Goal: Task Accomplishment & Management: Use online tool/utility

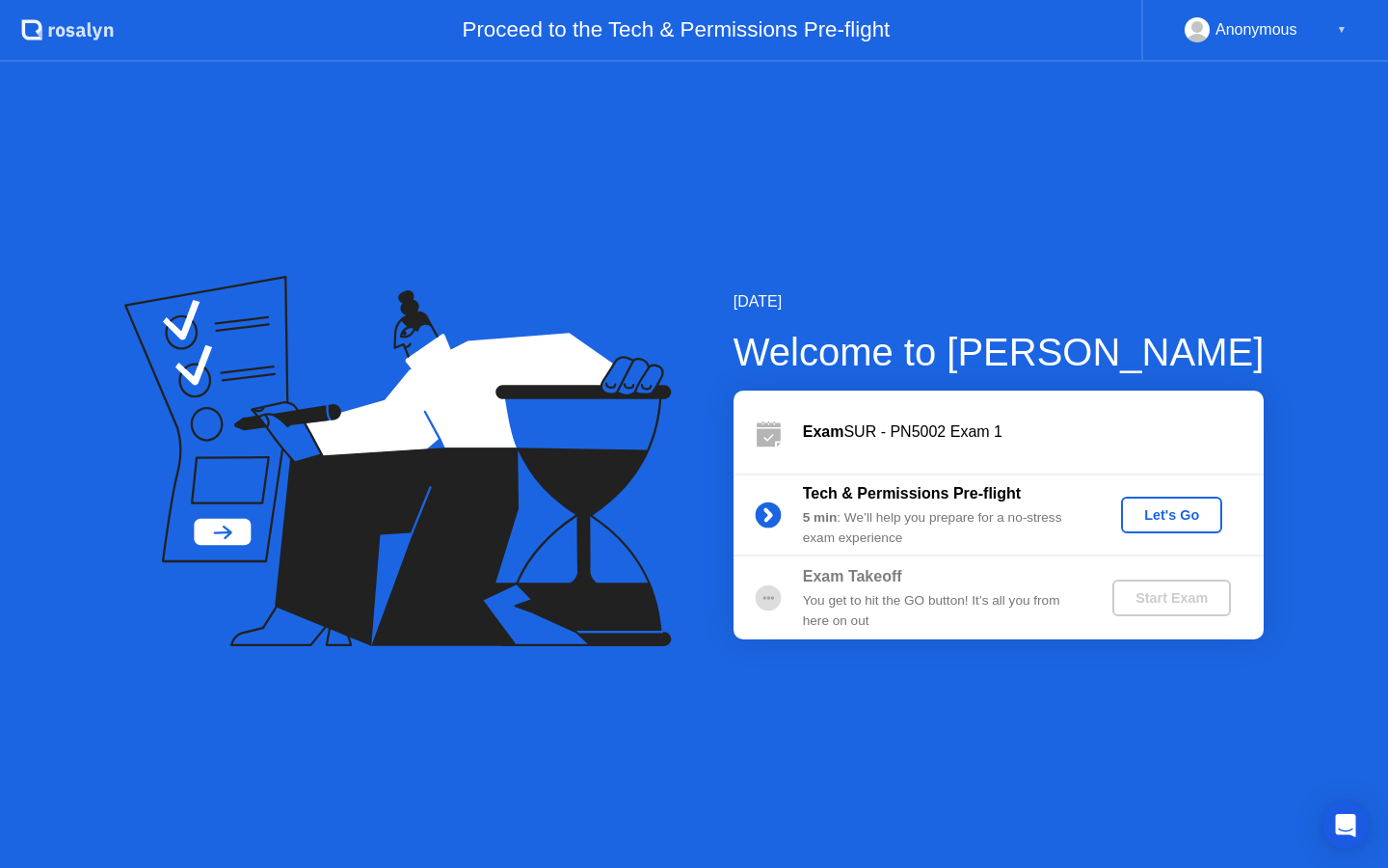
click at [1164, 521] on div "Let's Go" at bounding box center [1172, 515] width 86 height 16
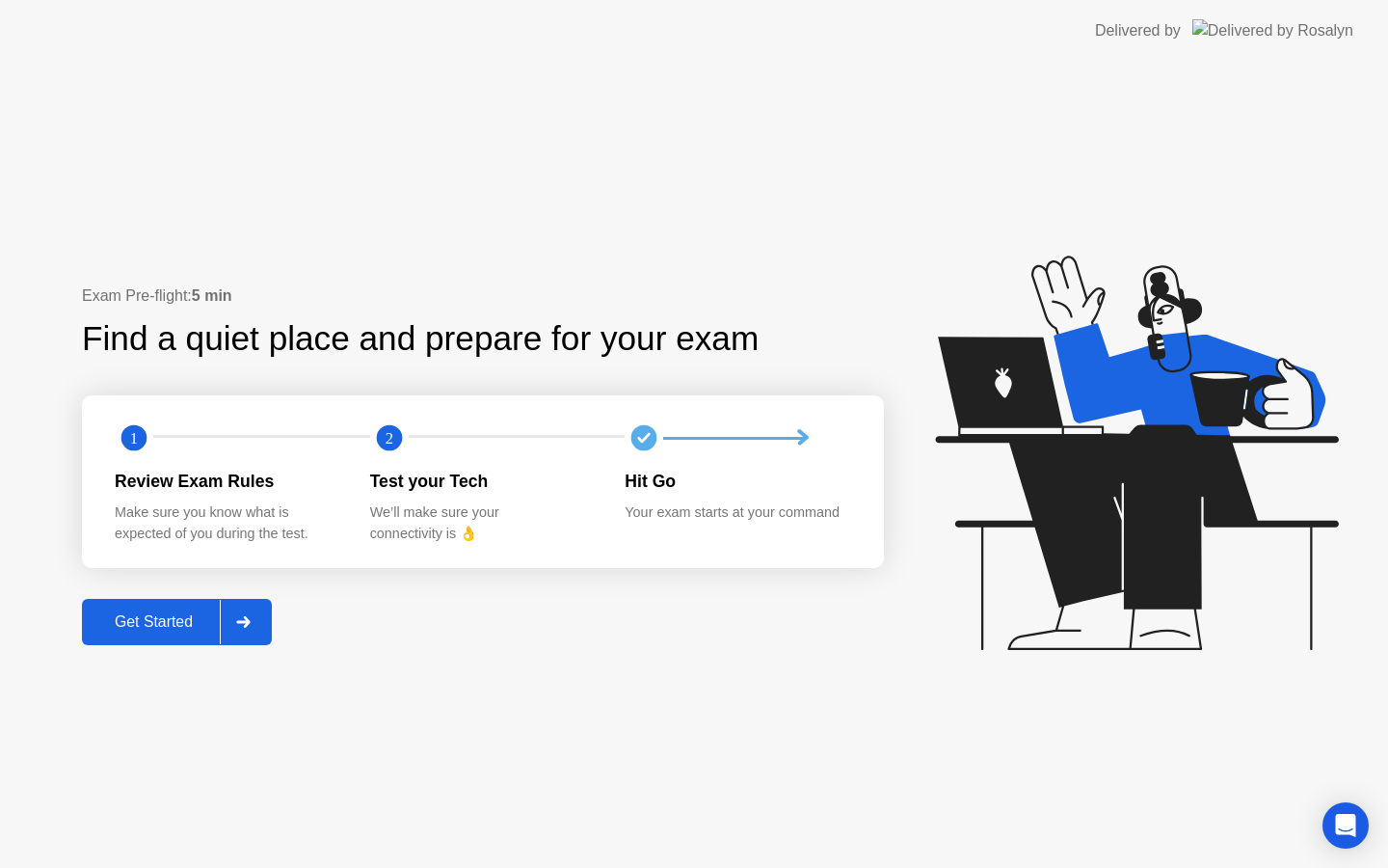
click at [250, 617] on icon at bounding box center [244, 622] width 14 height 12
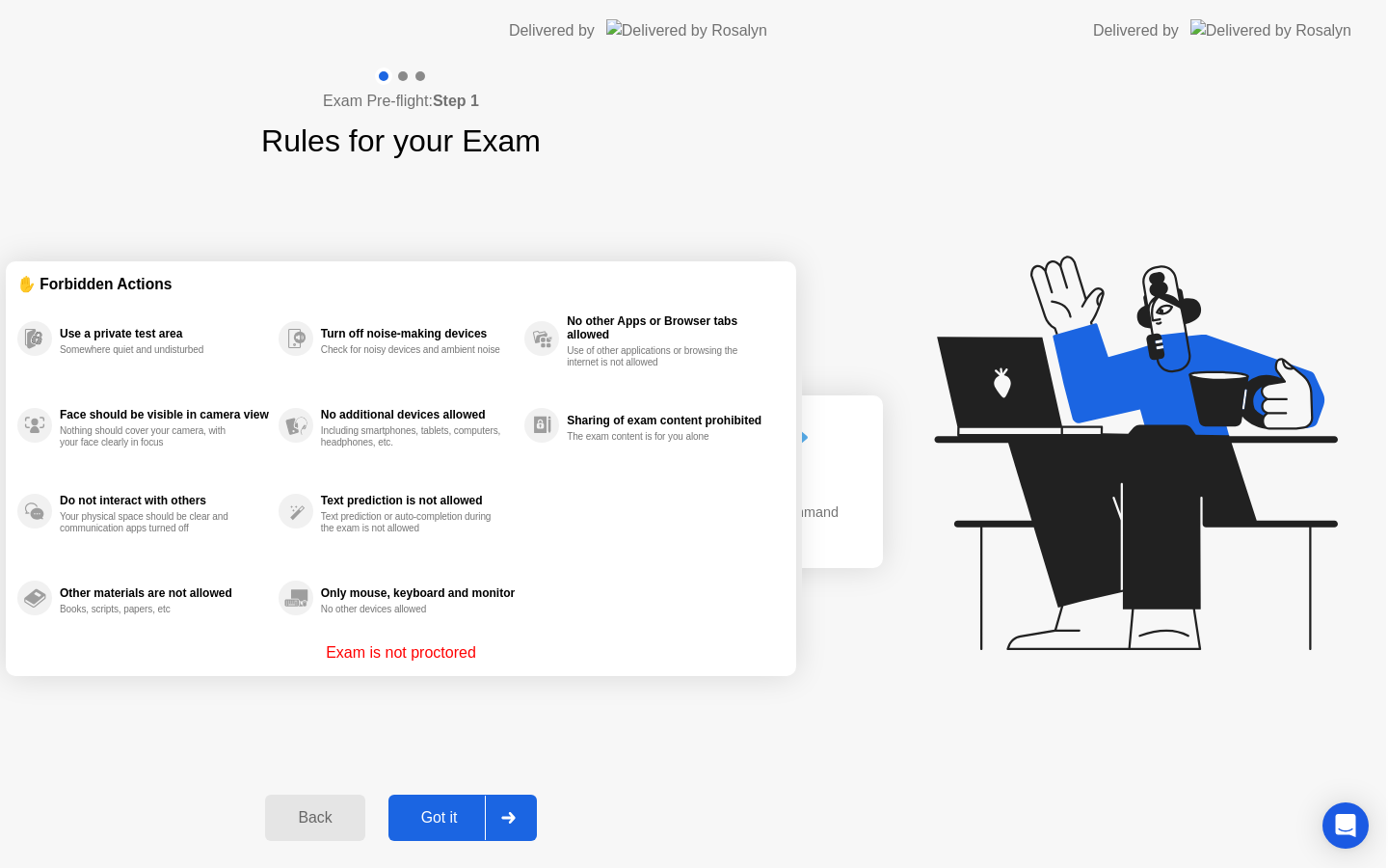
click at [250, 617] on div "Exam Pre-flight: Step 1 Rules for your Exam ✋ Forbidden Actions Use a private t…" at bounding box center [401, 464] width 802 height 806
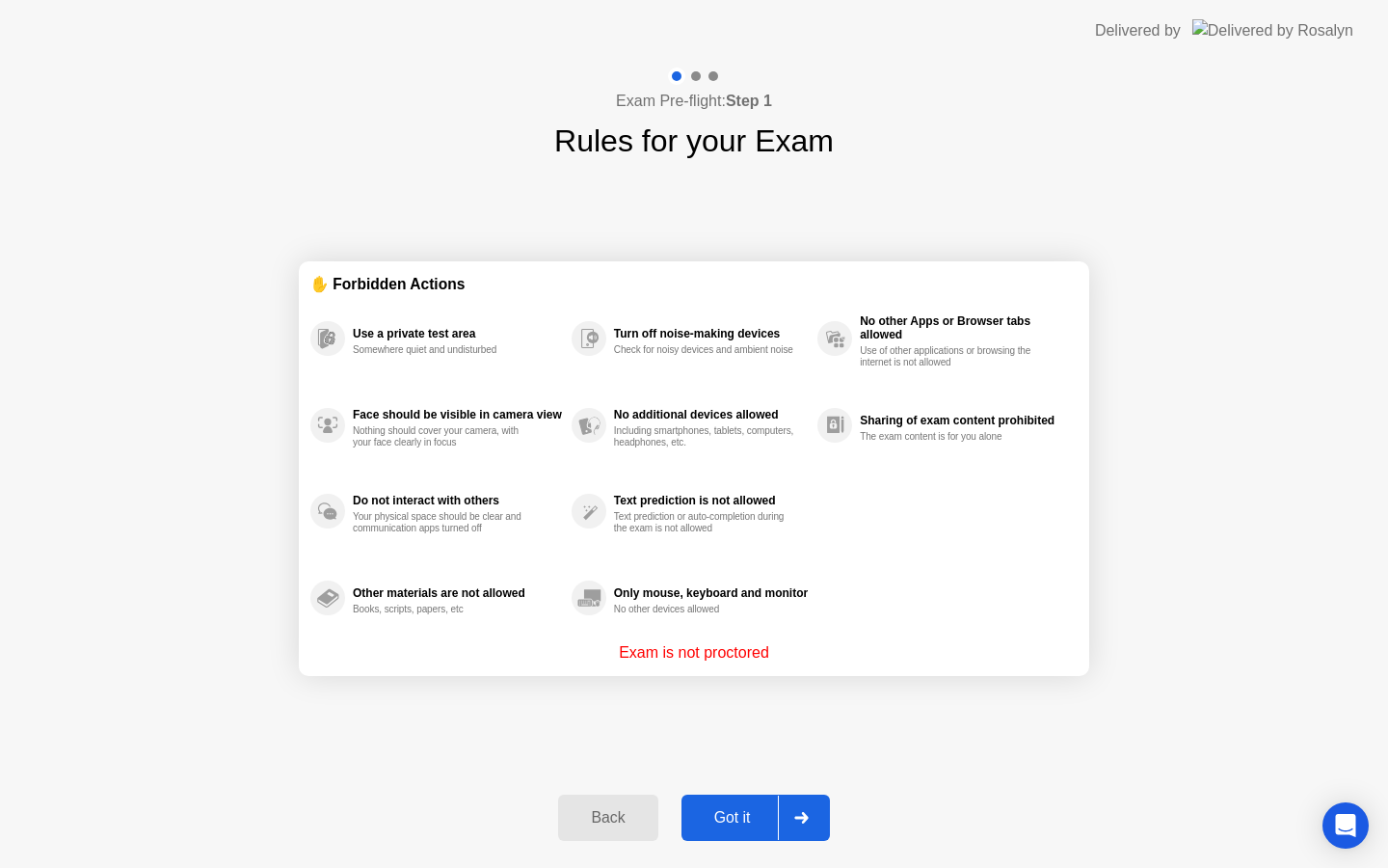
click at [763, 809] on div "Got it" at bounding box center [732, 817] width 90 height 17
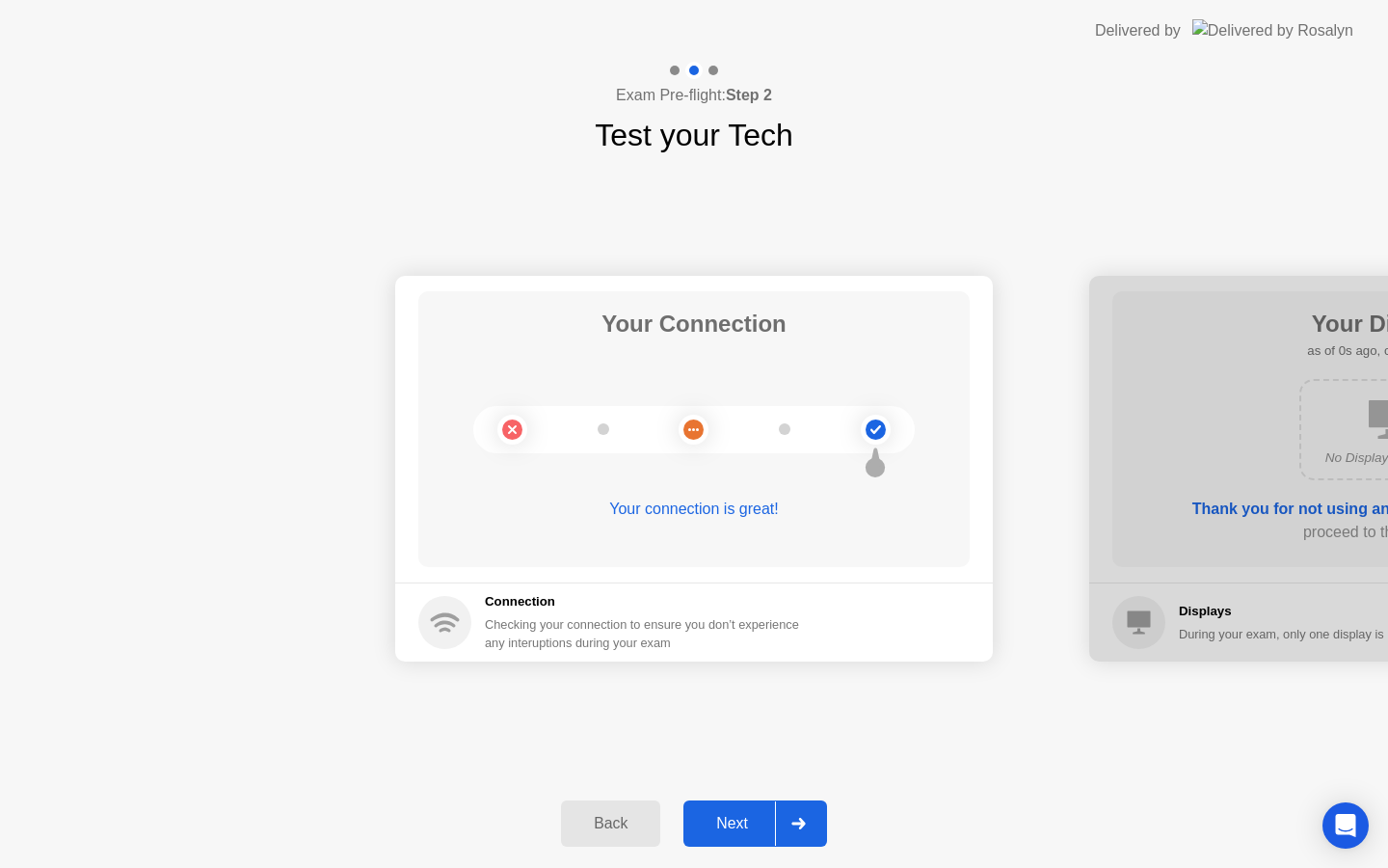
click at [763, 805] on button "Next" at bounding box center [756, 823] width 143 height 47
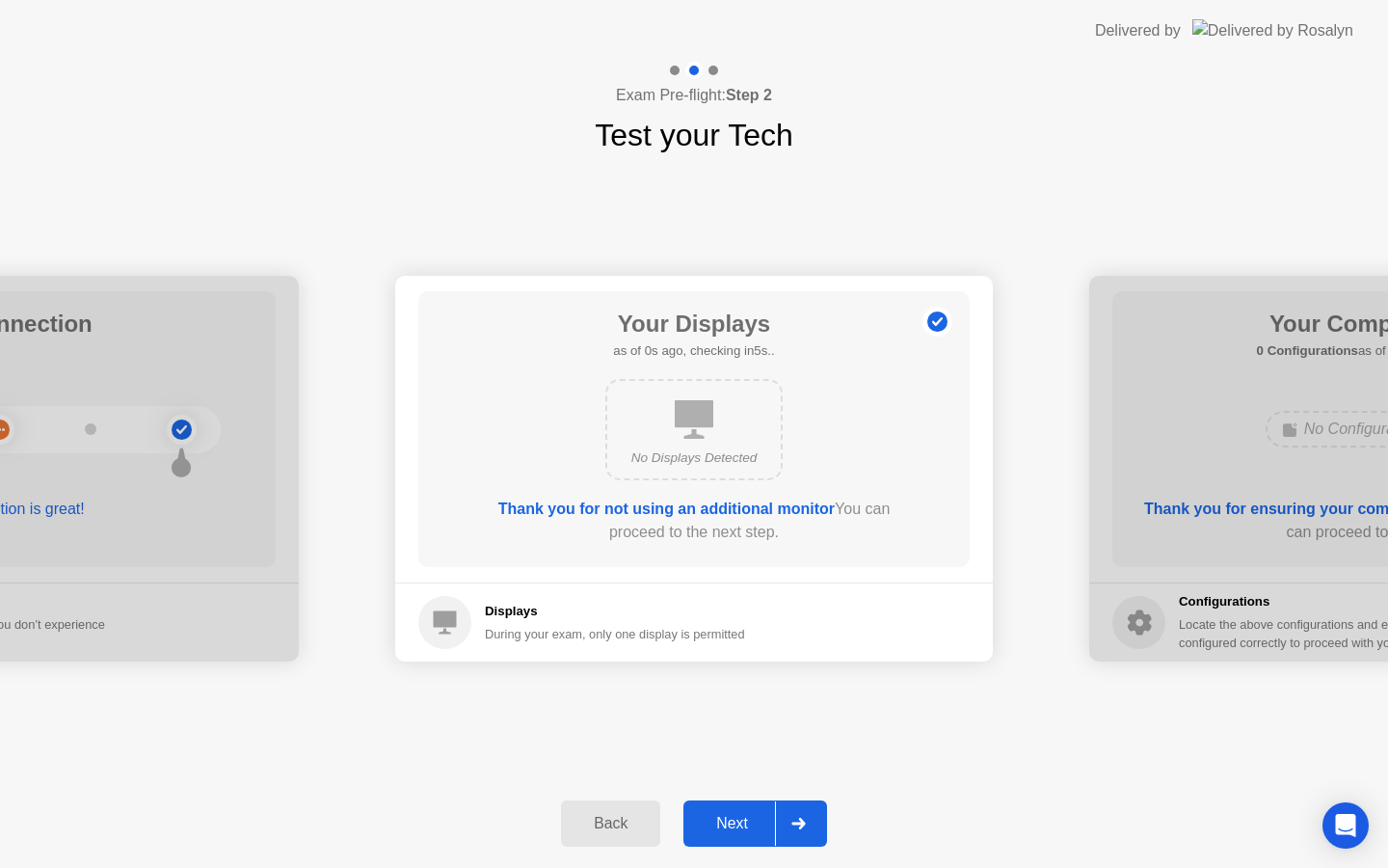
click at [763, 805] on button "Next" at bounding box center [756, 823] width 143 height 47
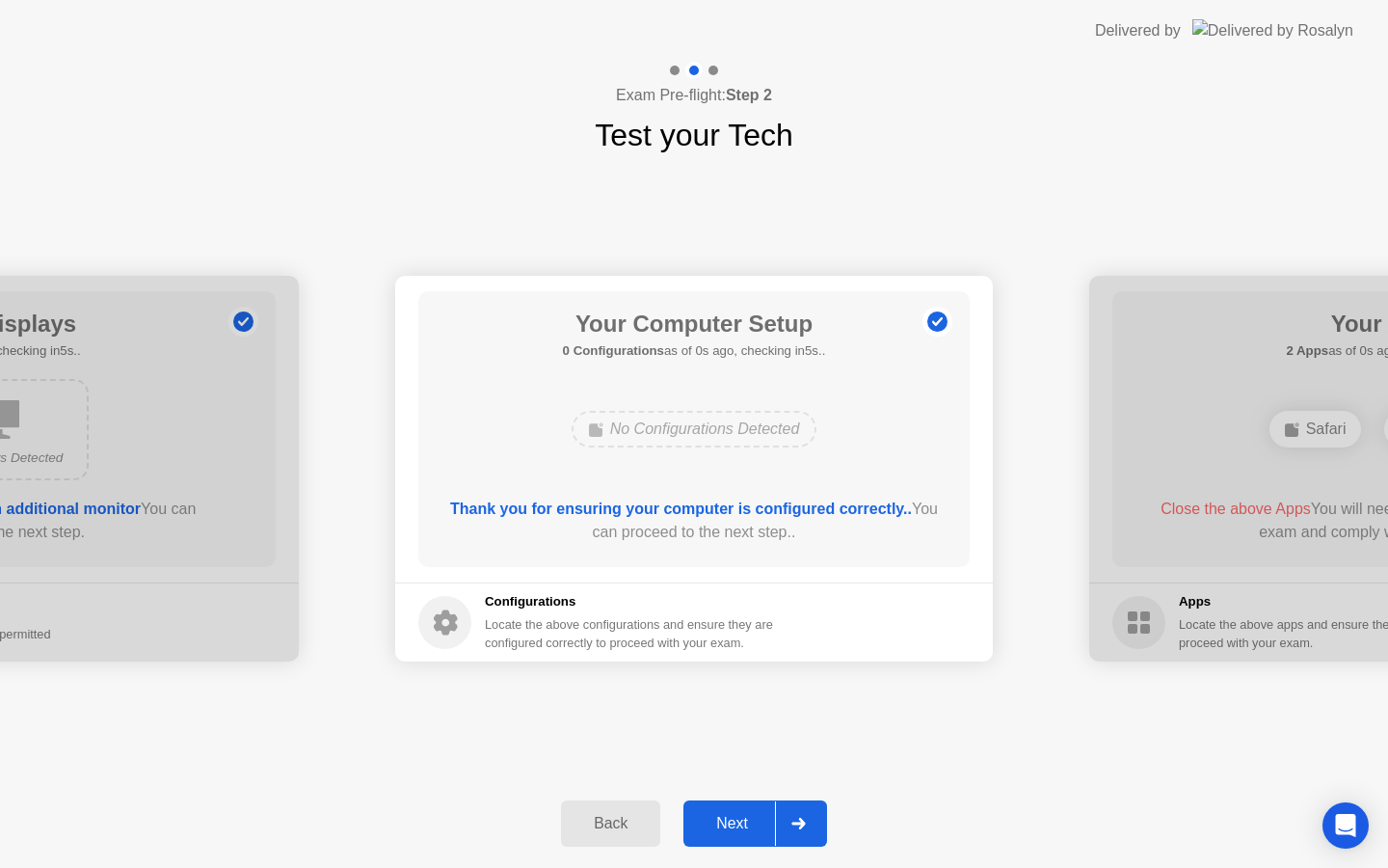
click at [763, 806] on button "Next" at bounding box center [756, 823] width 143 height 47
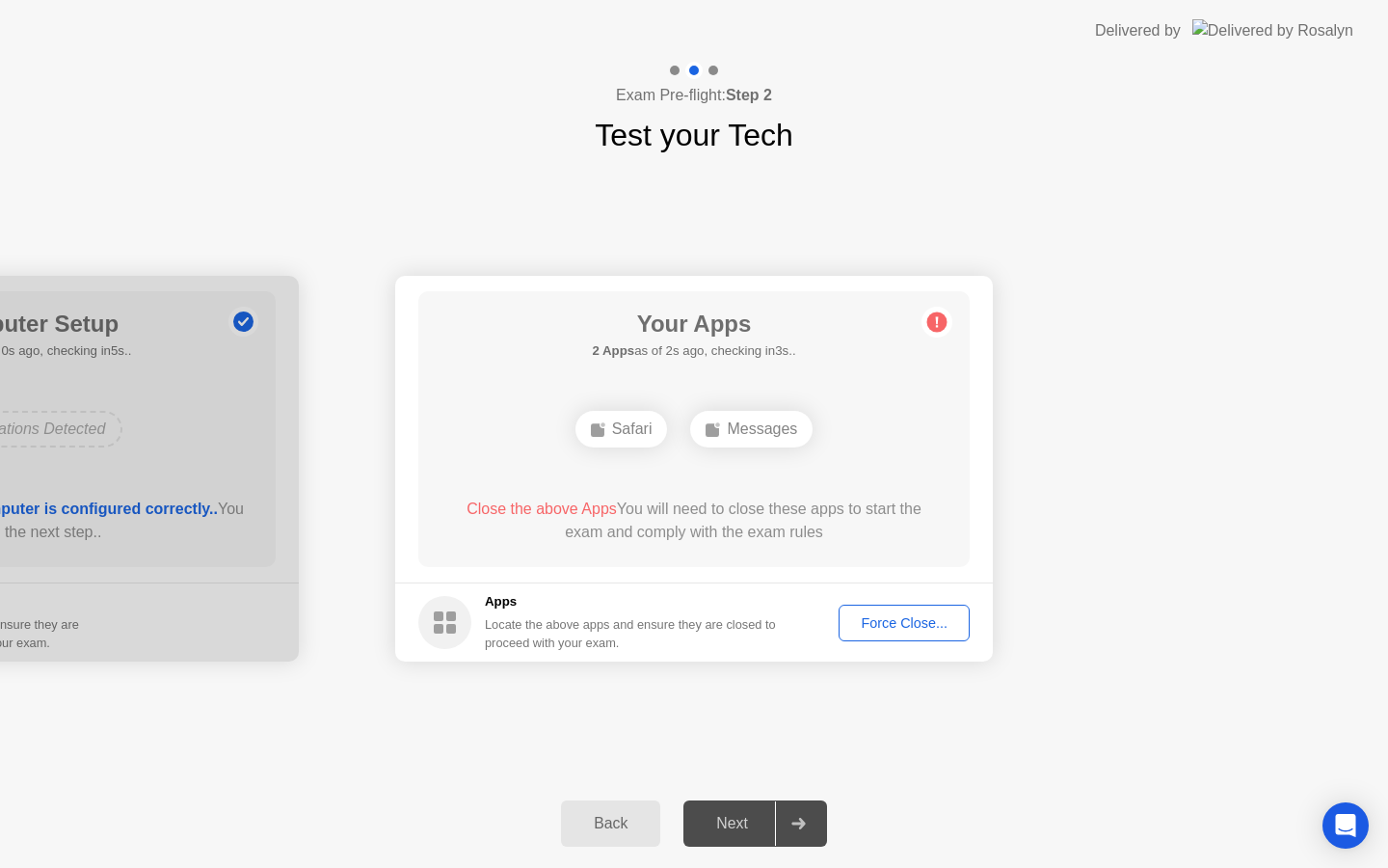
click at [797, 829] on div at bounding box center [798, 823] width 47 height 45
click at [920, 620] on div "Force Close..." at bounding box center [904, 623] width 117 height 16
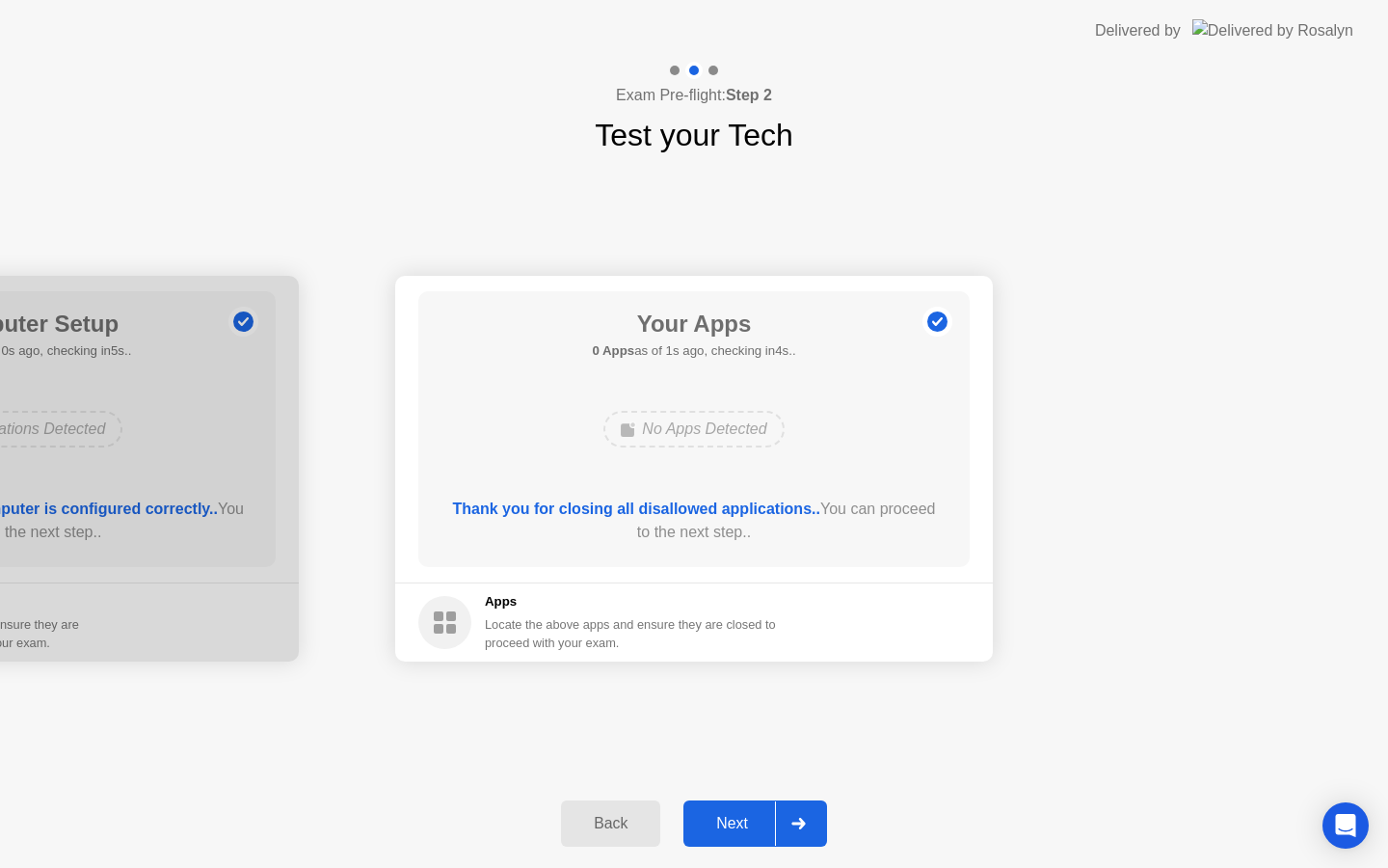
click at [737, 821] on div "Next" at bounding box center [732, 822] width 86 height 17
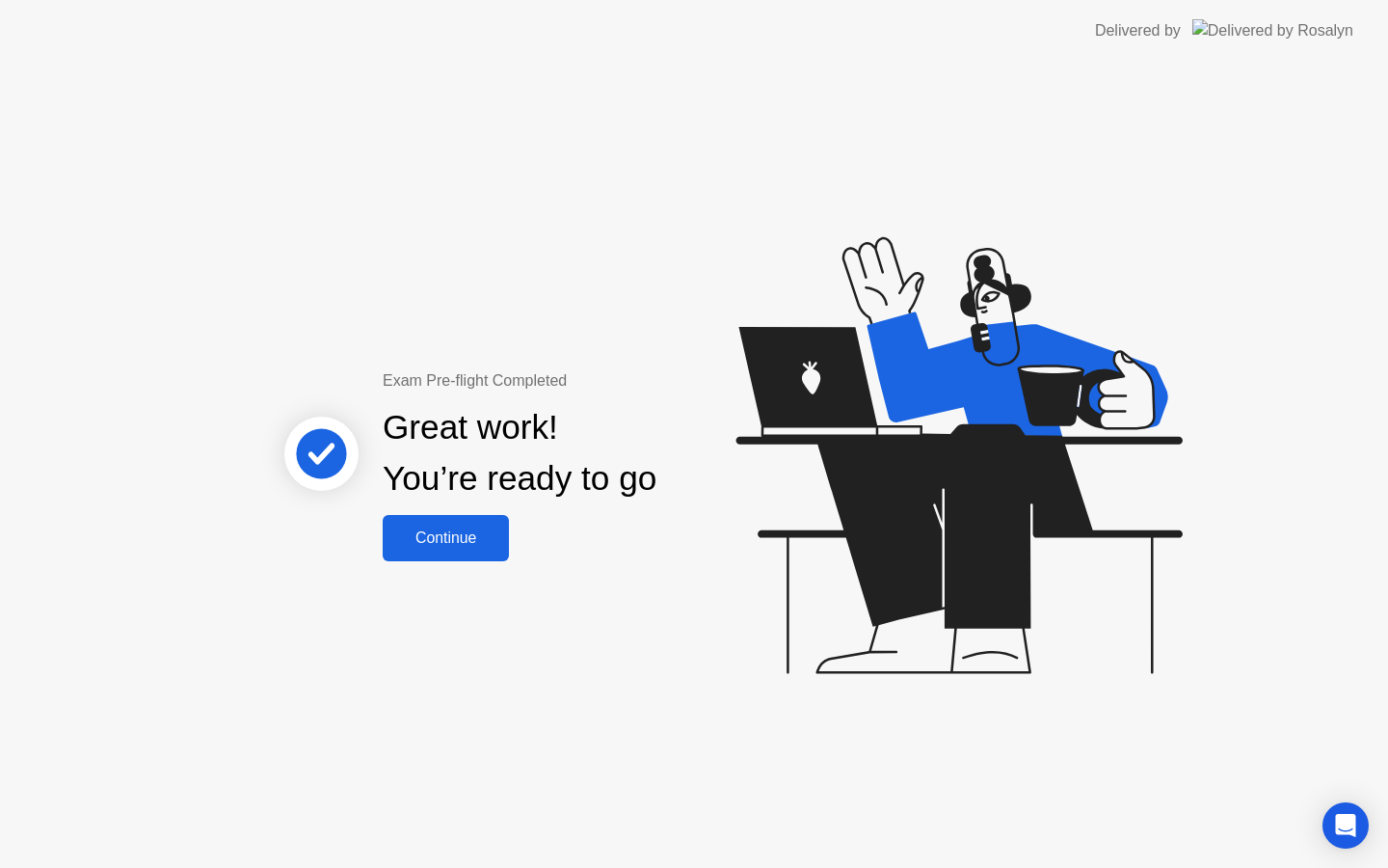
click at [493, 537] on div "Continue" at bounding box center [445, 537] width 114 height 17
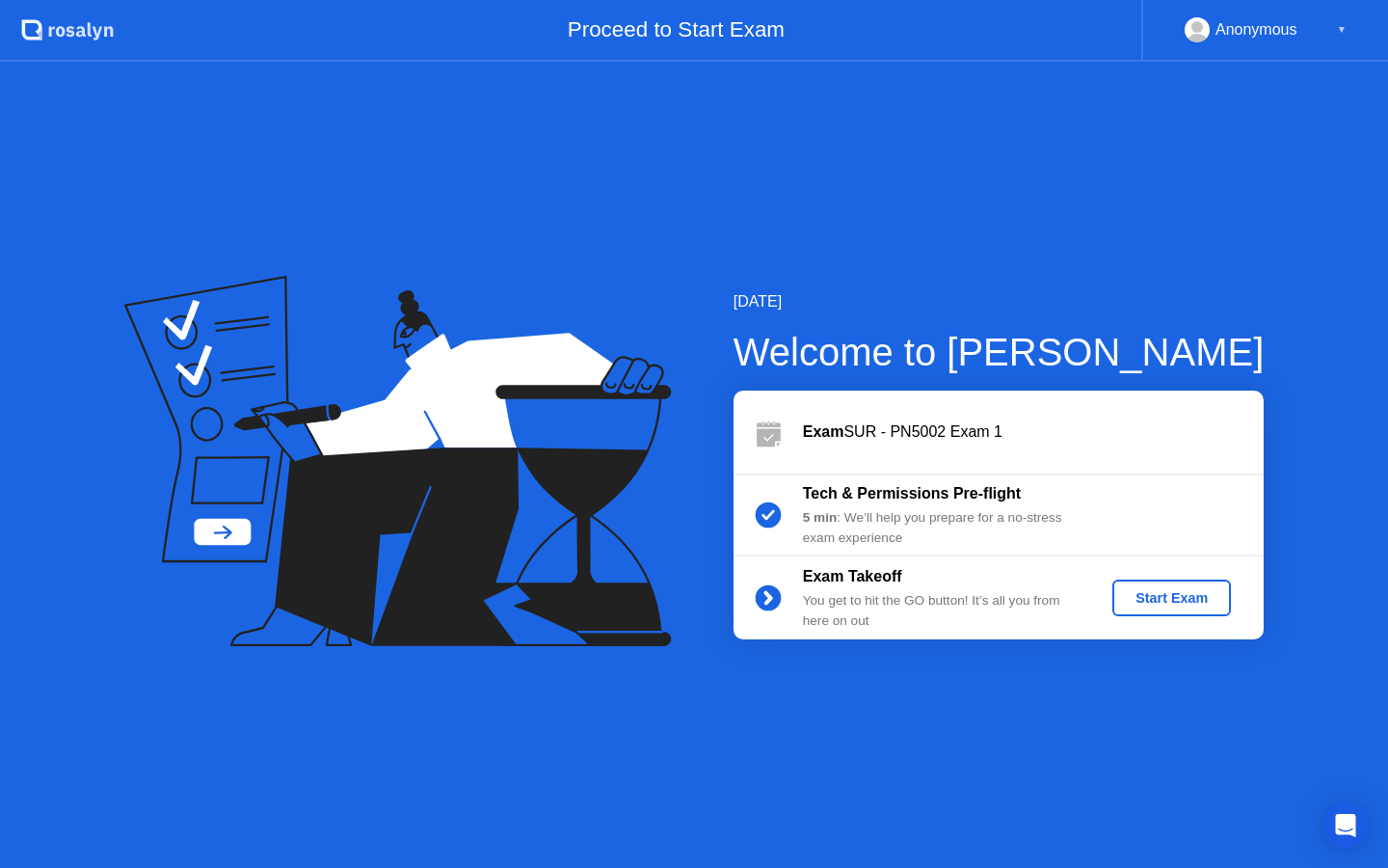
click at [1129, 598] on div "Start Exam" at bounding box center [1172, 598] width 103 height 16
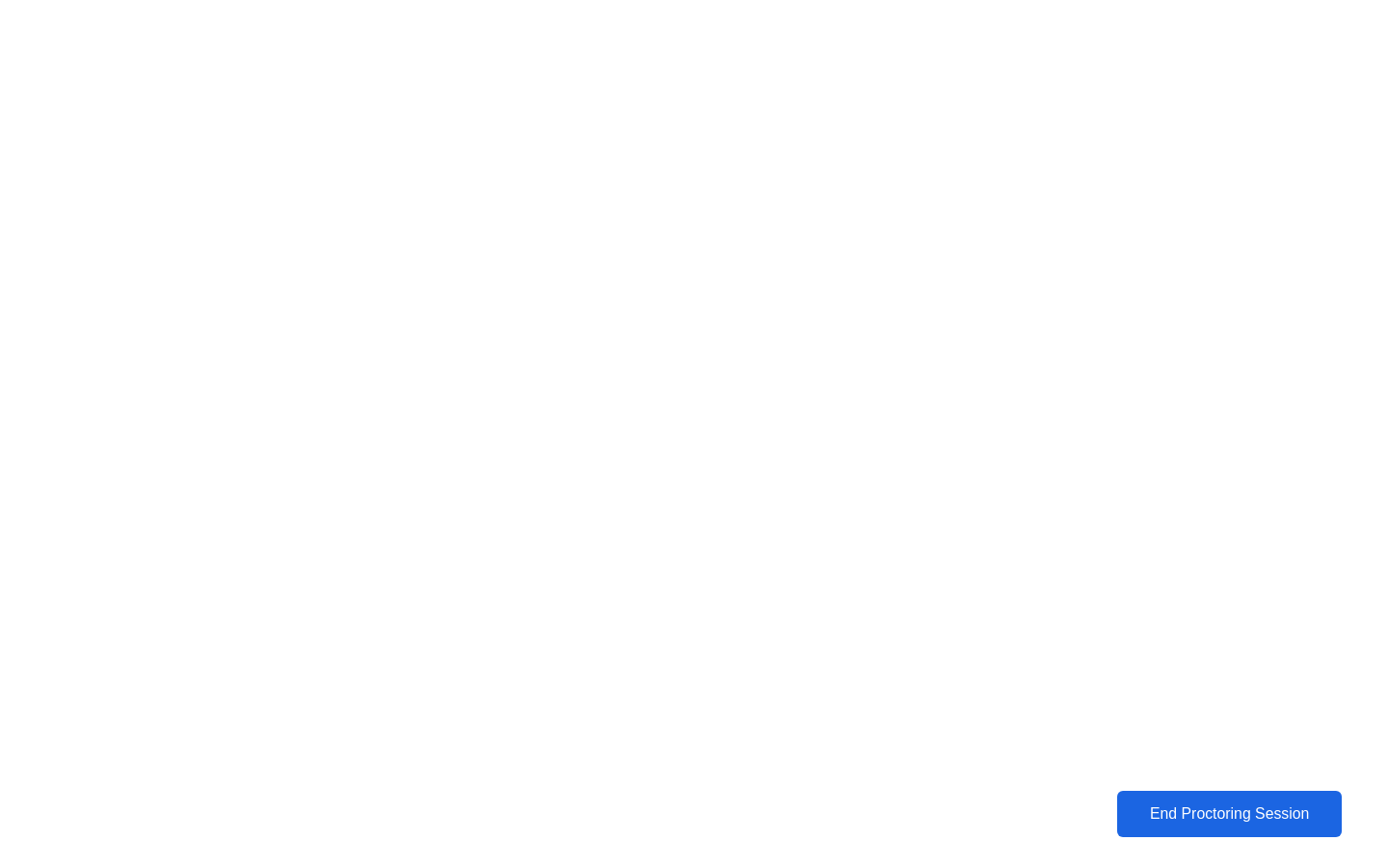
click at [1273, 826] on button "End Proctoring Session" at bounding box center [1230, 813] width 225 height 47
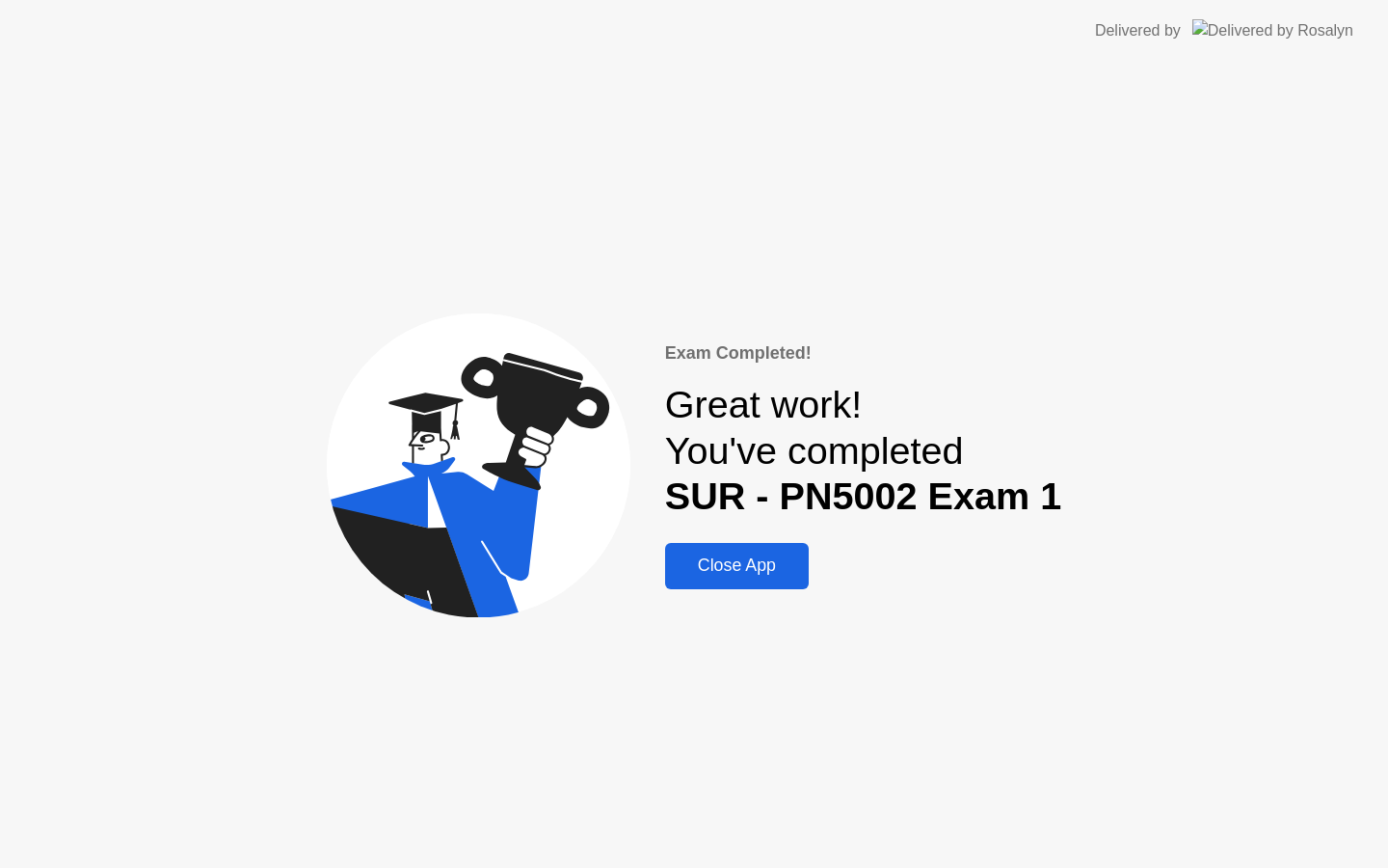
click at [887, 385] on div "Great work! You've completed SUR - PN5002 Exam 1" at bounding box center [863, 450] width 397 height 138
